Goal: Transaction & Acquisition: Purchase product/service

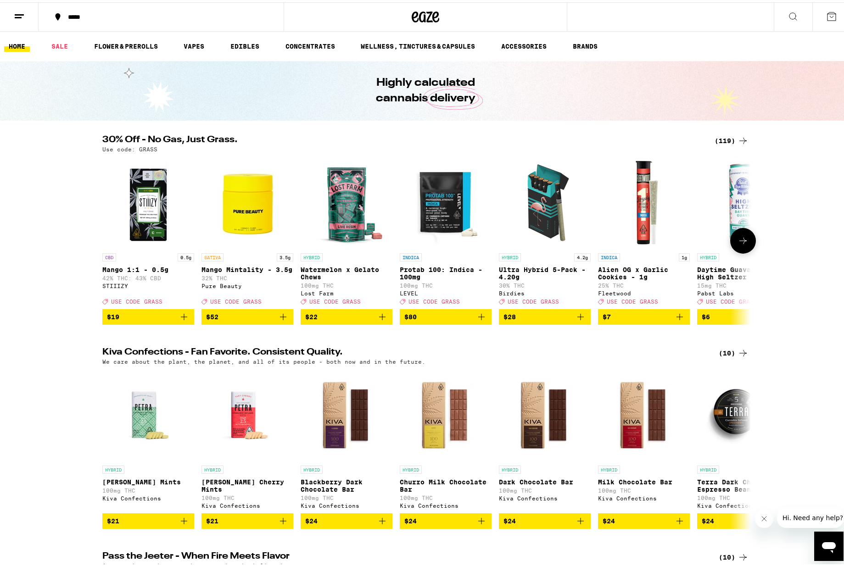
scroll to position [2, 0]
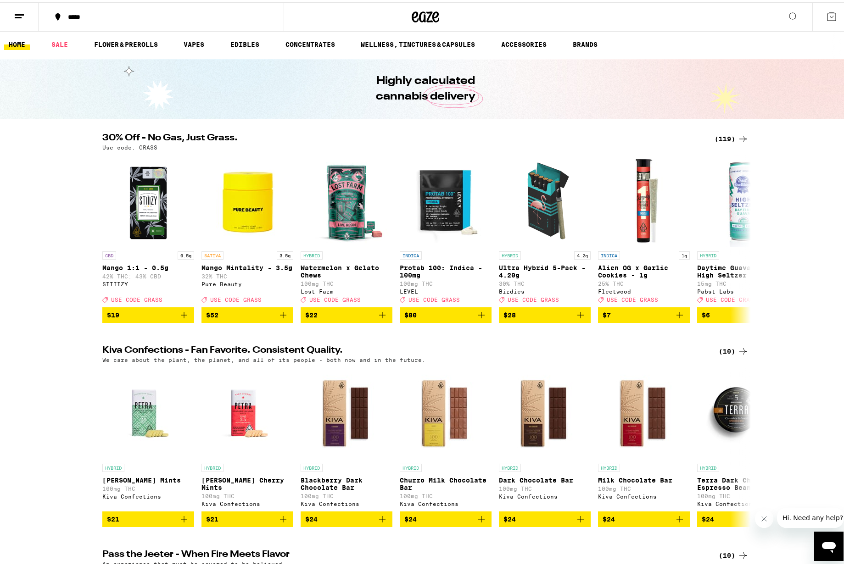
click at [737, 135] on icon at bounding box center [742, 136] width 11 height 11
